Goal: Find specific page/section: Find specific page/section

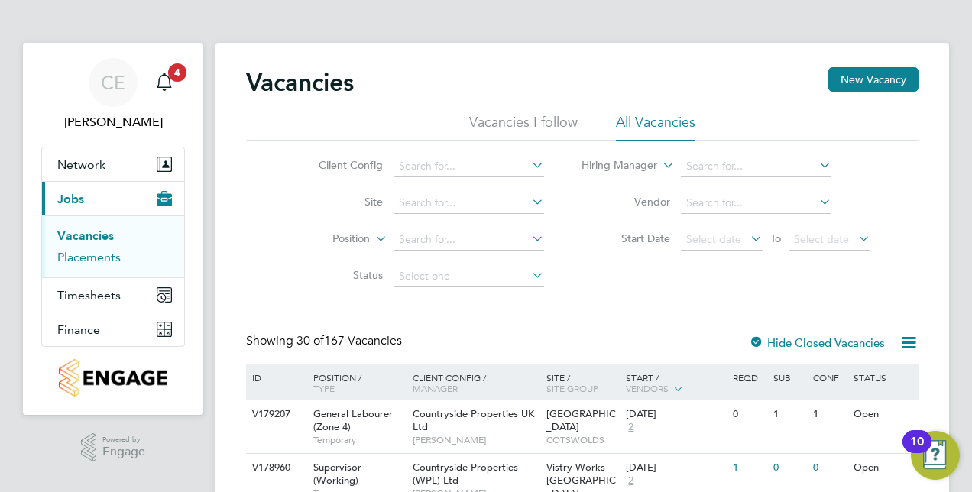
click at [92, 251] on link "Placements" at bounding box center [88, 257] width 63 height 15
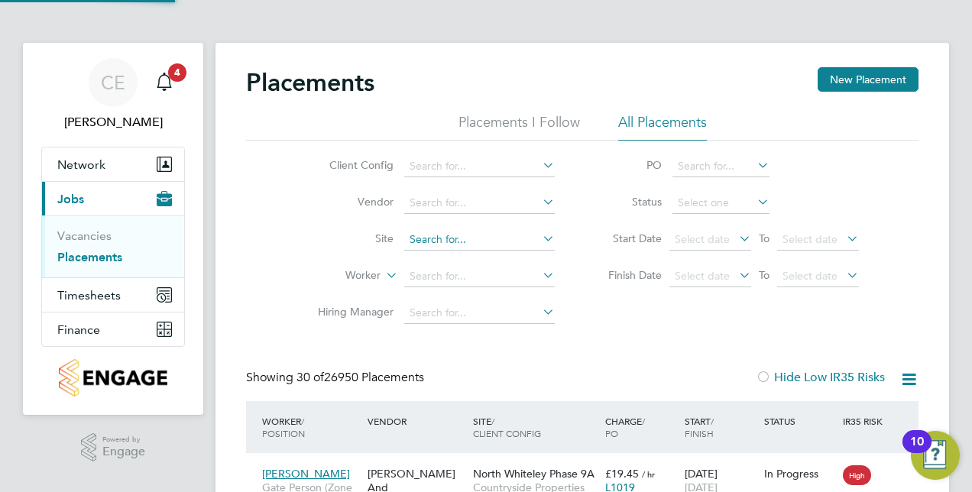
click at [414, 243] on input at bounding box center [479, 239] width 151 height 21
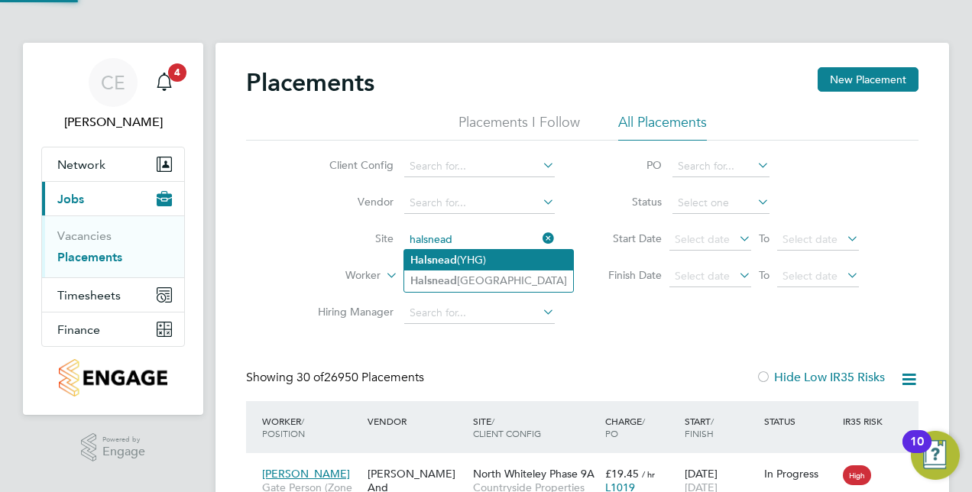
click at [439, 255] on b "Halsnead" at bounding box center [434, 260] width 47 height 13
type input "Halsnead (YHG)"
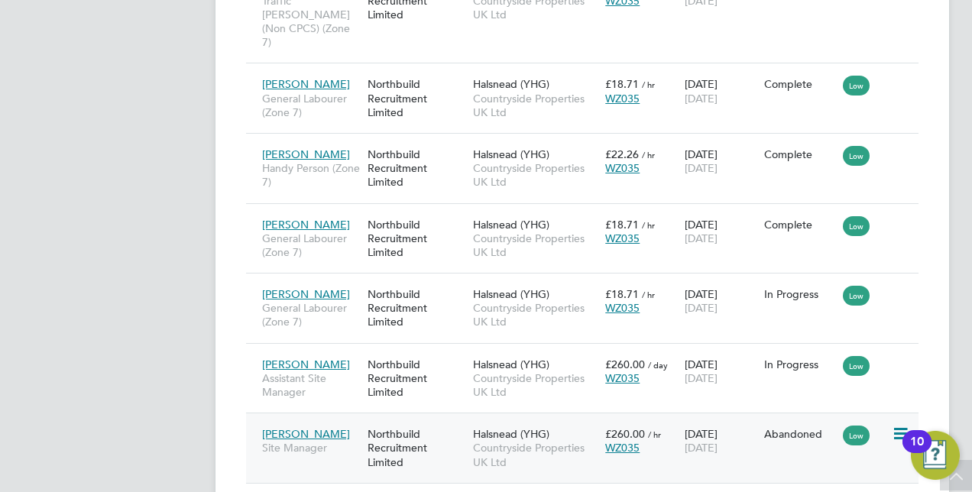
click at [565, 441] on span "Countryside Properties UK Ltd" at bounding box center [535, 455] width 125 height 28
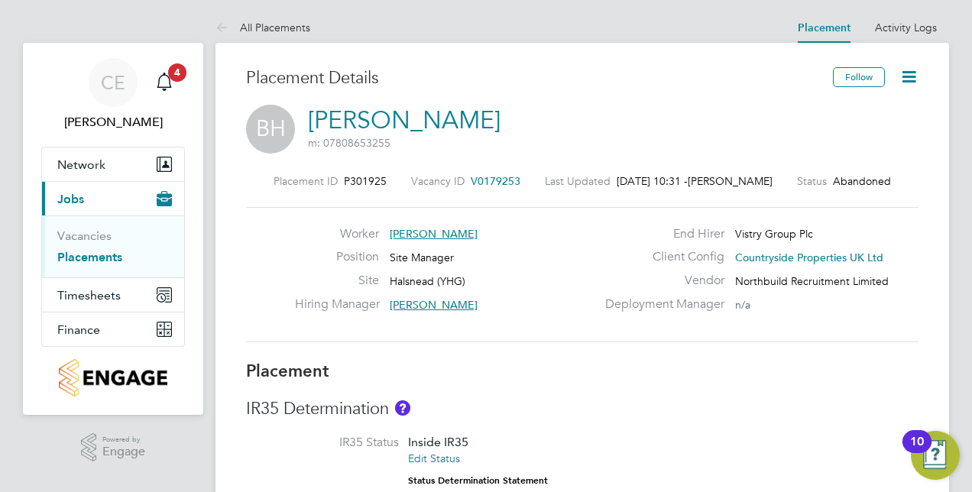
click at [914, 67] on icon at bounding box center [909, 76] width 19 height 19
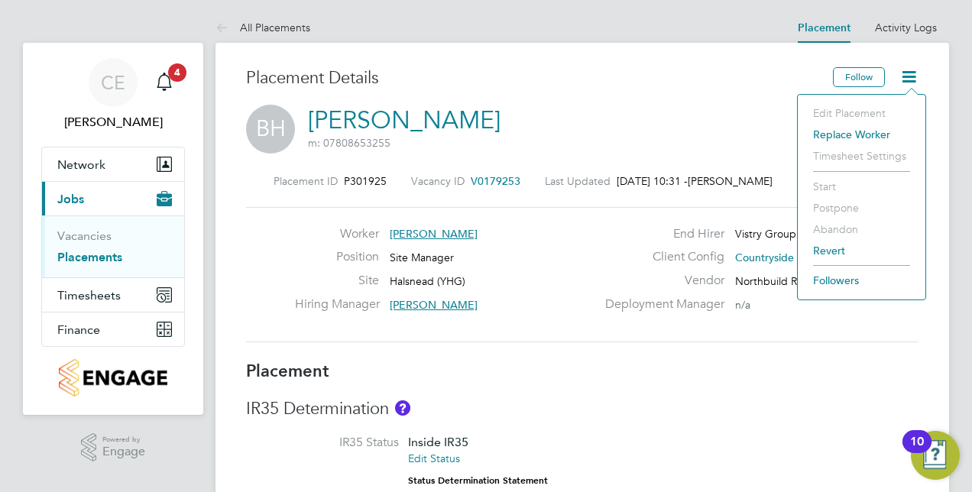
click at [719, 136] on div "BH [PERSON_NAME] m: 07808653255" at bounding box center [582, 131] width 673 height 52
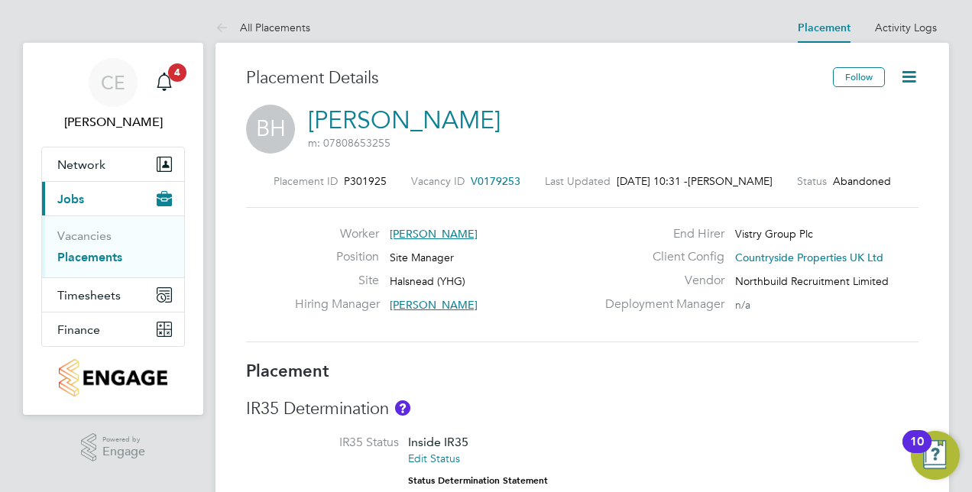
click at [913, 80] on icon at bounding box center [909, 76] width 19 height 19
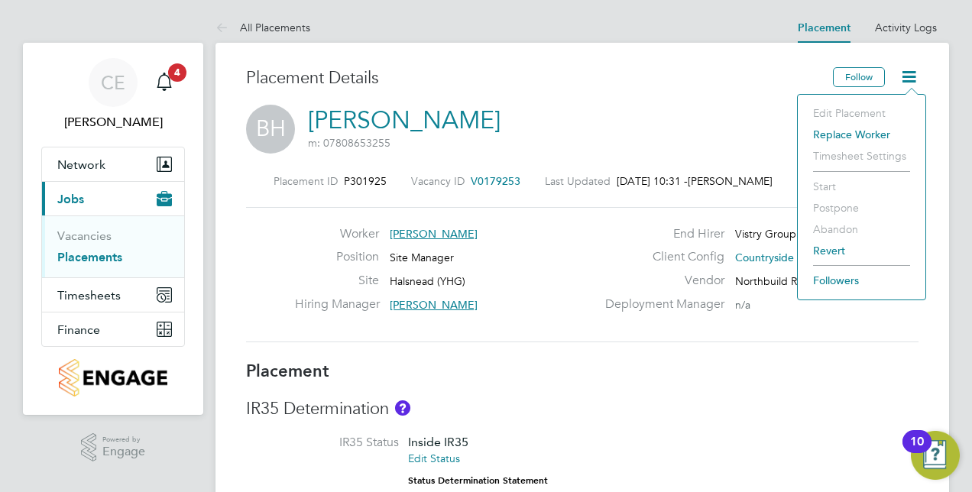
click at [552, 411] on h3 "IR35 Determination" at bounding box center [582, 409] width 673 height 22
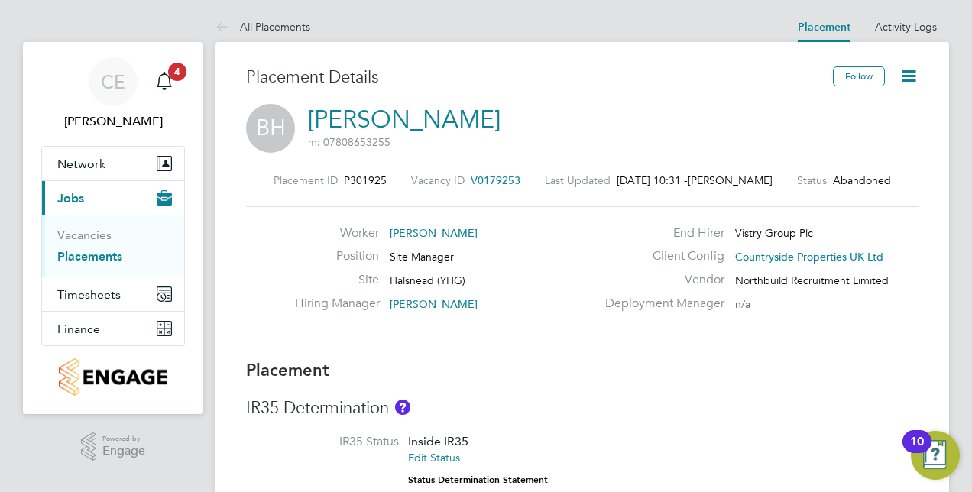
click at [900, 83] on icon at bounding box center [909, 76] width 19 height 19
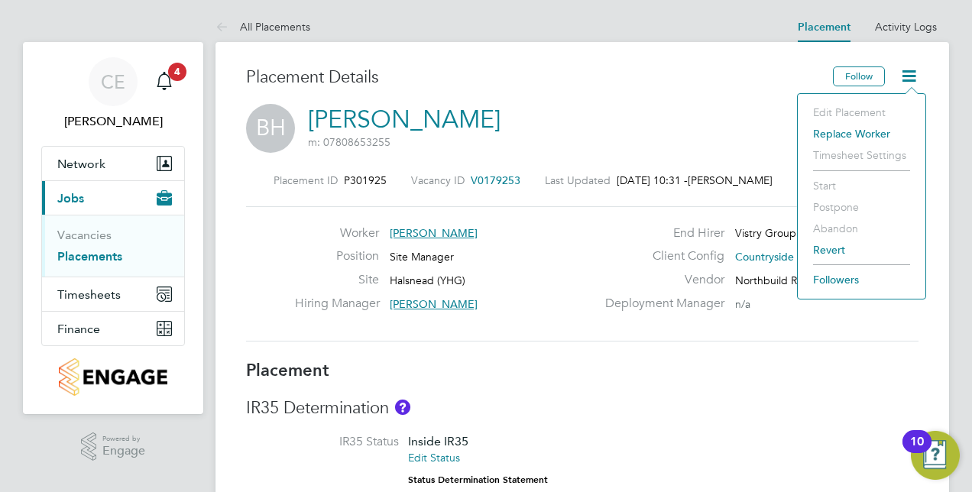
click at [879, 110] on li "Edit Placement" at bounding box center [862, 112] width 112 height 21
